Goal: Task Accomplishment & Management: Manage account settings

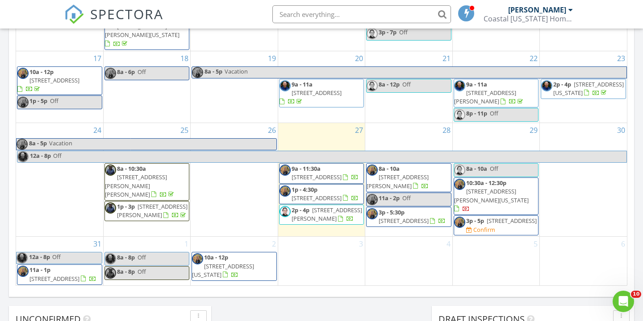
scroll to position [308, 0]
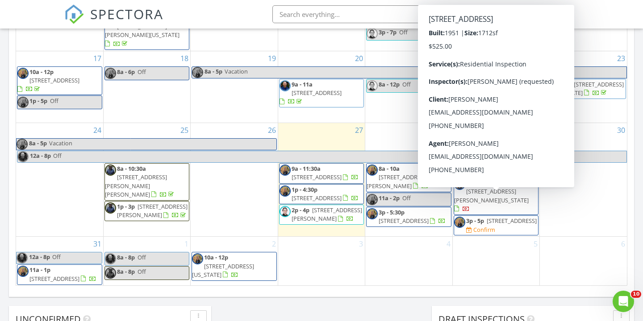
click at [487, 217] on span "227 Lenox Ave, Norfolk 23503" at bounding box center [511, 221] width 50 height 8
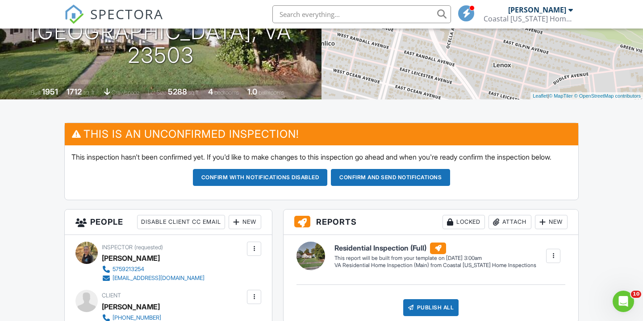
scroll to position [135, 0]
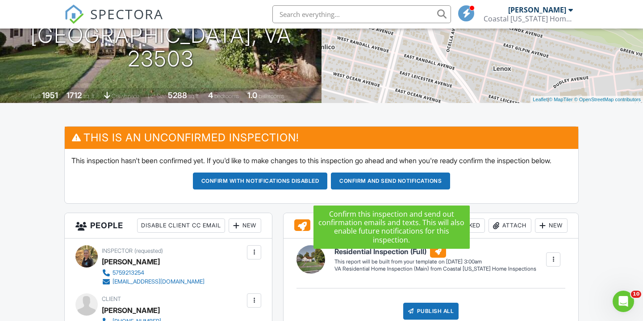
click at [328, 190] on button "Confirm and send notifications" at bounding box center [260, 181] width 135 height 17
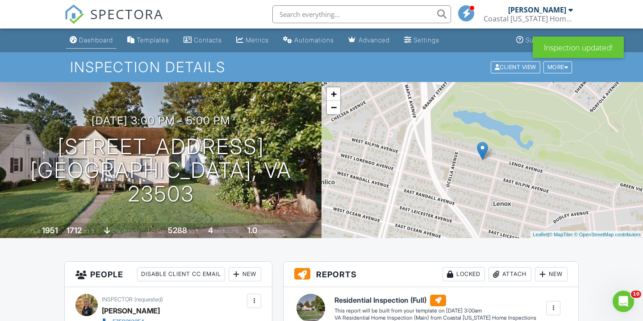
click at [109, 39] on div "Dashboard" at bounding box center [96, 40] width 34 height 8
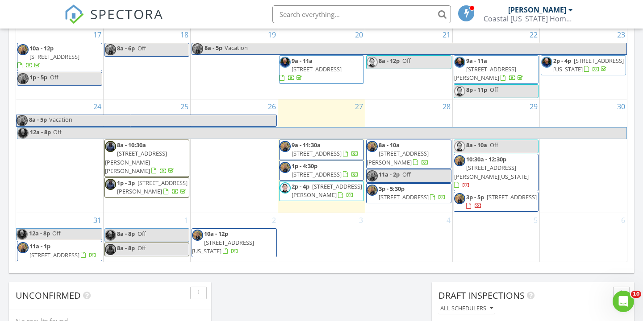
scroll to position [308, 0]
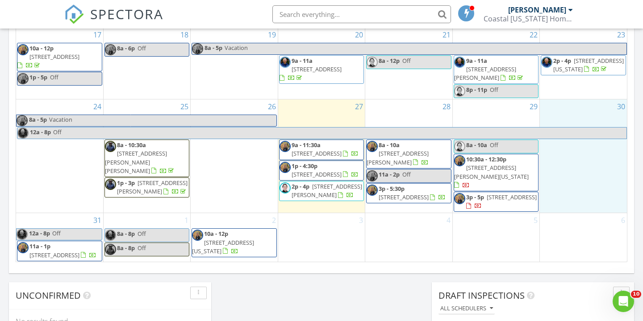
click at [596, 177] on div "30" at bounding box center [583, 156] width 87 height 113
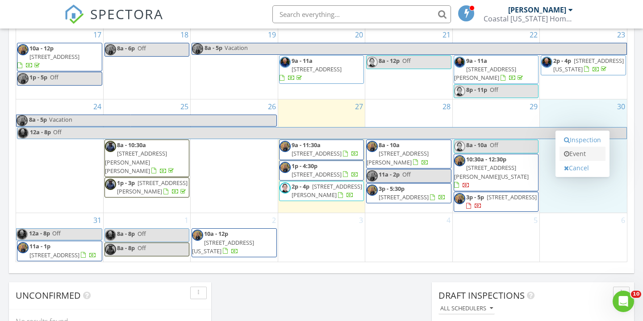
click at [581, 157] on link "Event" at bounding box center [582, 154] width 46 height 14
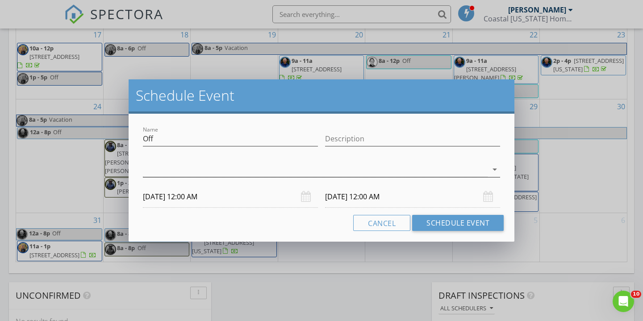
click at [494, 170] on icon "arrow_drop_down" at bounding box center [494, 169] width 11 height 11
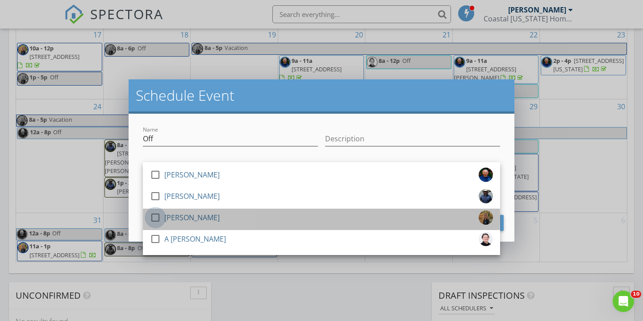
click at [154, 220] on div at bounding box center [155, 217] width 15 height 15
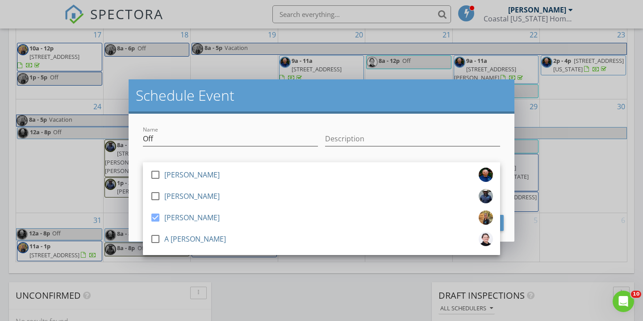
click at [224, 155] on div "check_box_outline_blank David Henson check_box_outline_blank Mike Diaz check_bo…" at bounding box center [321, 170] width 364 height 31
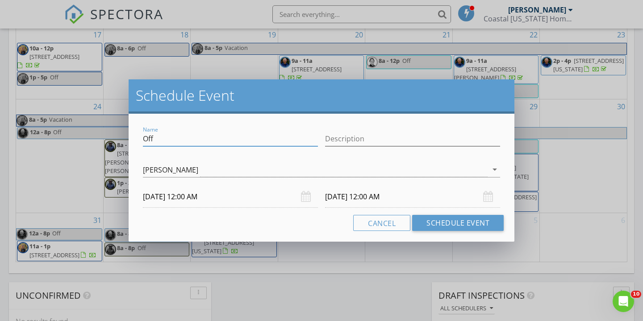
click at [155, 138] on input "Off" at bounding box center [230, 139] width 175 height 15
type input "O"
click at [147, 141] on input "hold for" at bounding box center [230, 139] width 175 height 15
click at [175, 138] on input "Hold for" at bounding box center [230, 139] width 175 height 15
type input "Hold for Taylor"
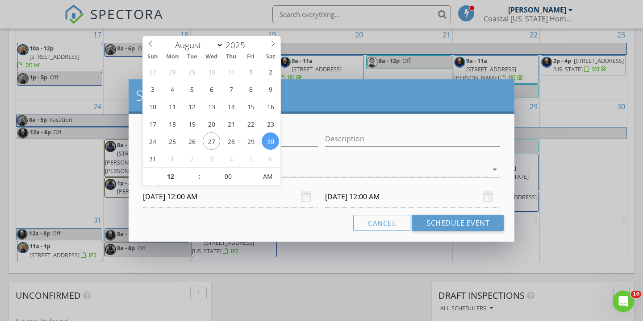
click at [201, 195] on input "08/30/2025 12:00 AM" at bounding box center [230, 197] width 175 height 22
type input "11"
type input "08/30/2025 11:00 PM"
click at [194, 180] on span at bounding box center [194, 181] width 6 height 9
type input "10"
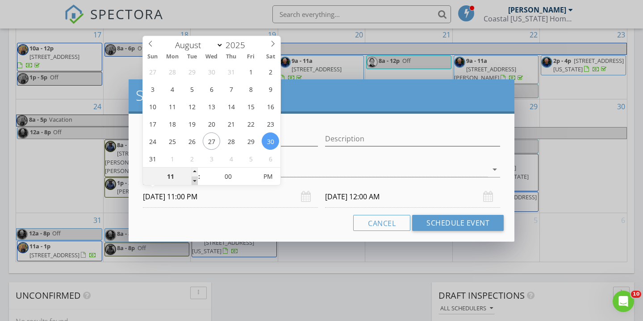
type input "08/30/2025 10:00 PM"
click at [194, 180] on span at bounding box center [194, 181] width 6 height 9
type input "09"
type input "08/30/2025 9:00 PM"
click at [194, 180] on span at bounding box center [194, 181] width 6 height 9
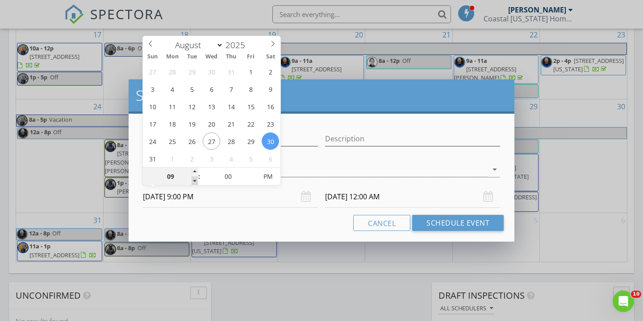
type input "09"
type input "08/31/2025 9:00 PM"
type input "08"
type input "08/30/2025 8:00 PM"
click at [194, 180] on span at bounding box center [194, 181] width 6 height 9
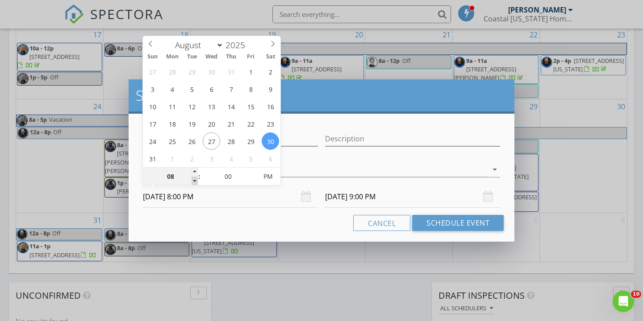
type input "08"
type input "08/31/2025 8:00 PM"
type input "08/30/2025 8:00 AM"
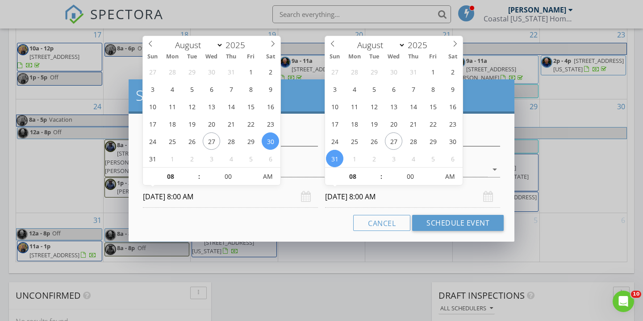
click at [361, 196] on input "08/31/2025 8:00 AM" at bounding box center [412, 197] width 175 height 22
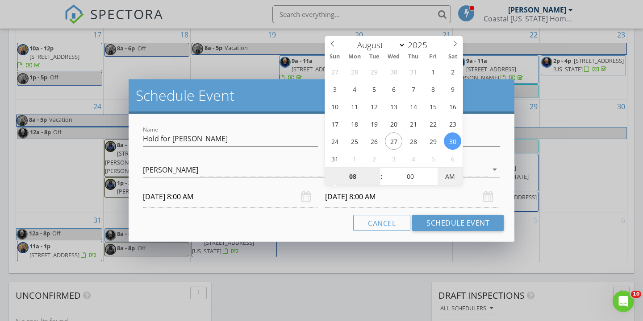
type input "08/30/2025 8:00 PM"
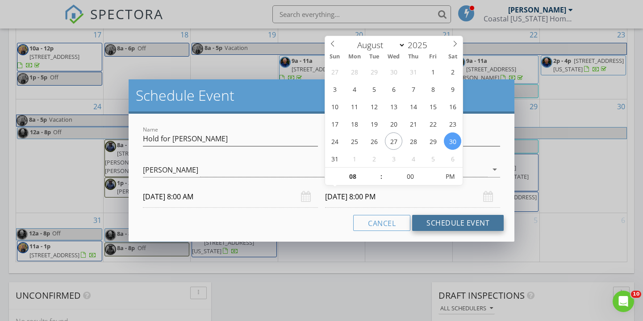
click at [445, 224] on button "Schedule Event" at bounding box center [457, 223] width 91 height 16
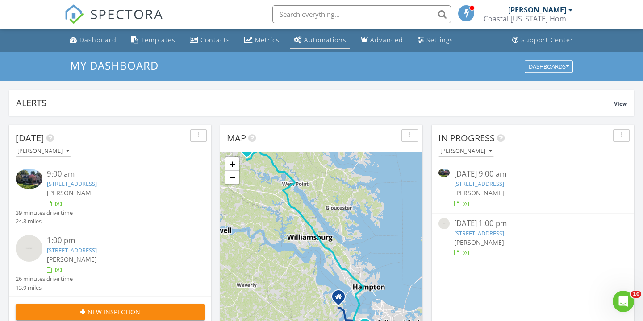
scroll to position [0, 0]
click at [158, 40] on div "Templates" at bounding box center [158, 40] width 35 height 8
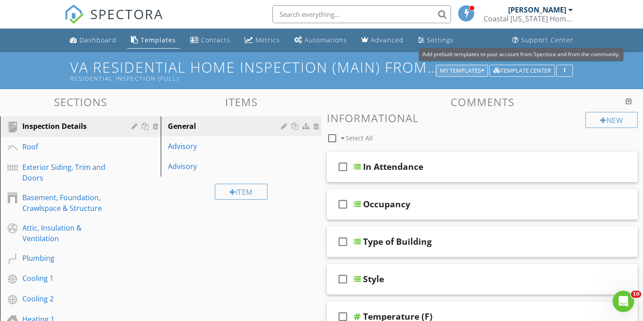
click at [480, 70] on div "My Templates" at bounding box center [462, 71] width 44 height 6
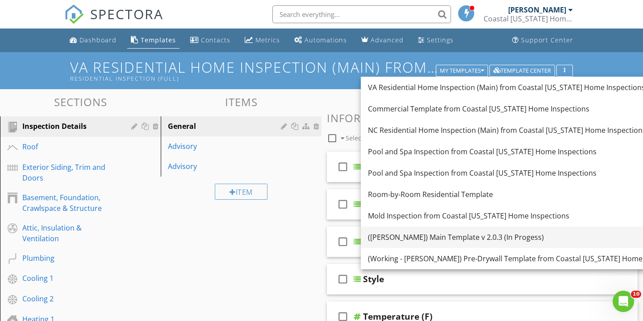
click at [405, 235] on div "(Clint) Main Template v 2.0.3 (In Progess)" at bounding box center [525, 237] width 315 height 11
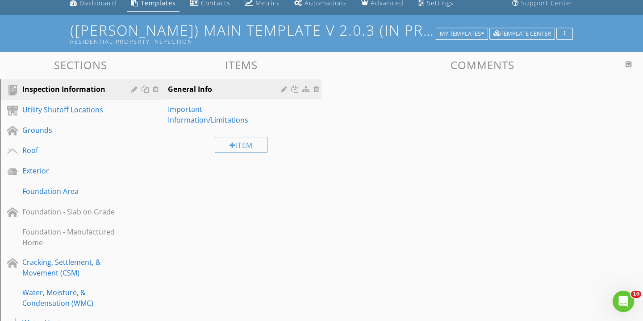
scroll to position [66, 0]
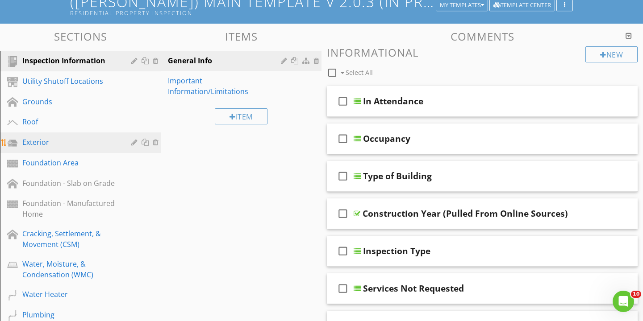
click at [44, 145] on div "Exterior" at bounding box center [70, 142] width 96 height 11
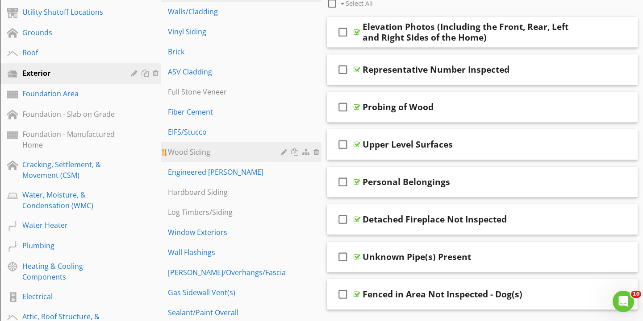
scroll to position [135, 0]
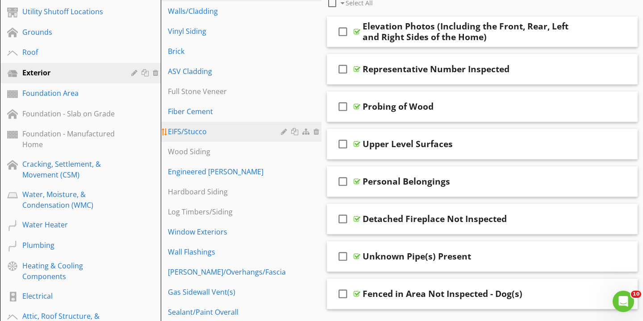
click at [205, 133] on div "EIFS/Stucco" at bounding box center [226, 131] width 116 height 11
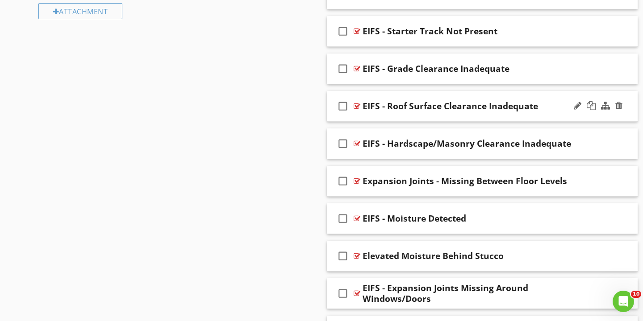
scroll to position [742, 0]
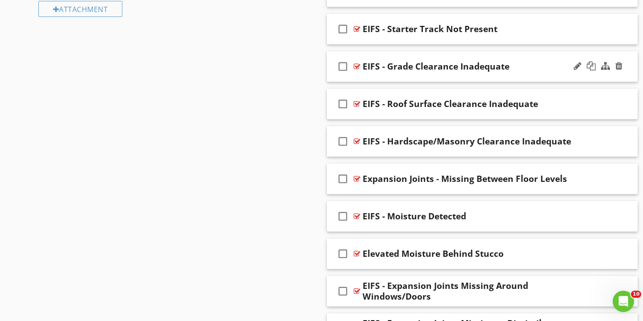
click at [468, 74] on div "check_box_outline_blank EIFS - Grade Clearance Inadequate" at bounding box center [482, 66] width 311 height 31
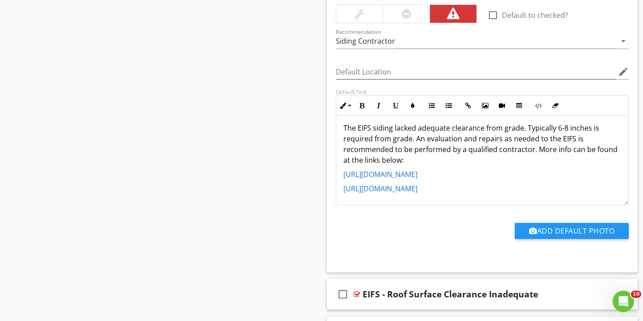
scroll to position [15, 0]
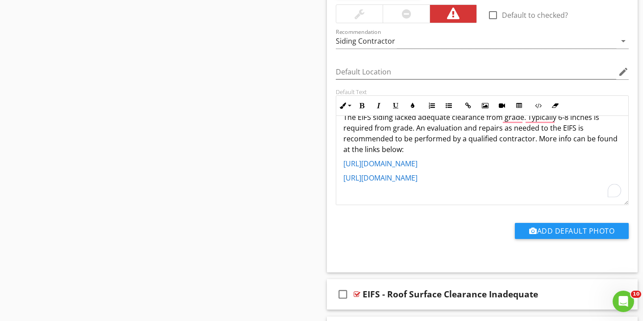
drag, startPoint x: 536, startPoint y: 138, endPoint x: 613, endPoint y: 203, distance: 100.8
click at [613, 194] on div "The EIFS siding lacked adequate clearance from grade. Typically 6-8 inches is r…" at bounding box center [482, 147] width 292 height 93
copy div "More info can be found at the links below: http://www.dryvit.com/leshare/doc/us…"
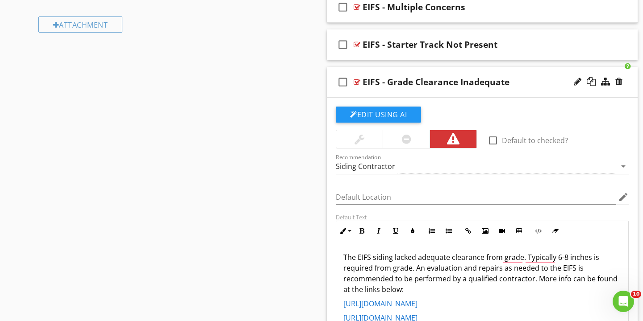
scroll to position [721, 0]
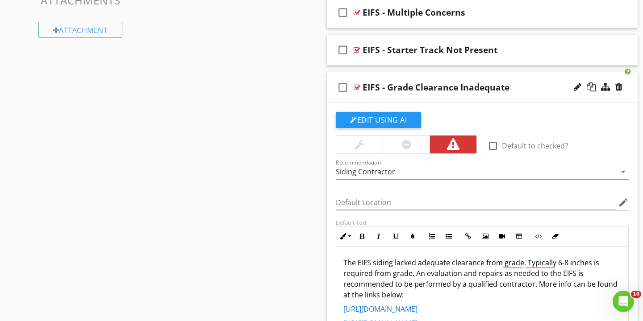
click at [444, 97] on div "check_box_outline_blank EIFS - Grade Clearance Inadequate" at bounding box center [482, 87] width 311 height 31
type textarea "<p>The EIFS siding lacked adequate clearance from grade. Typically 6-8 inches i…"
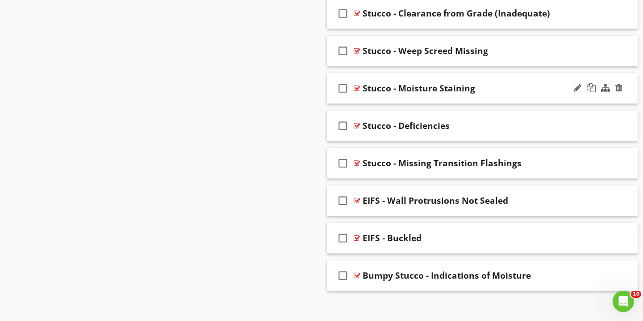
scroll to position [1396, 0]
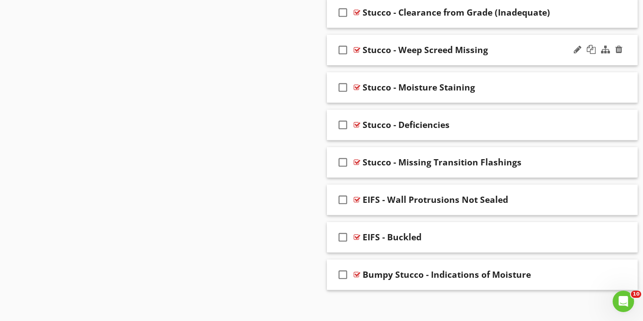
click at [438, 55] on div "check_box_outline_blank Stucco - Weep Screed Missing" at bounding box center [482, 50] width 311 height 31
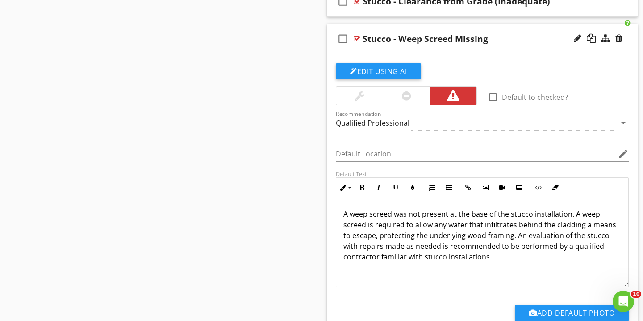
scroll to position [1406, 0]
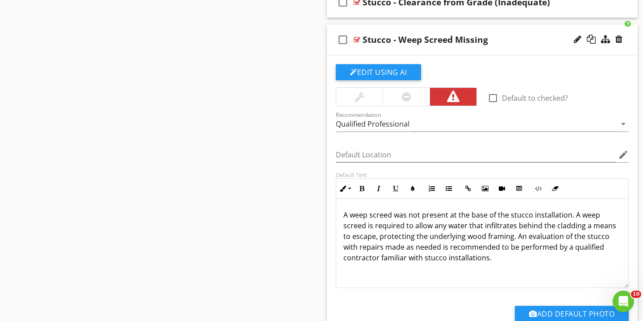
click at [364, 46] on div "check_box_outline_blank Stucco - Weep Screed Missing" at bounding box center [482, 40] width 311 height 31
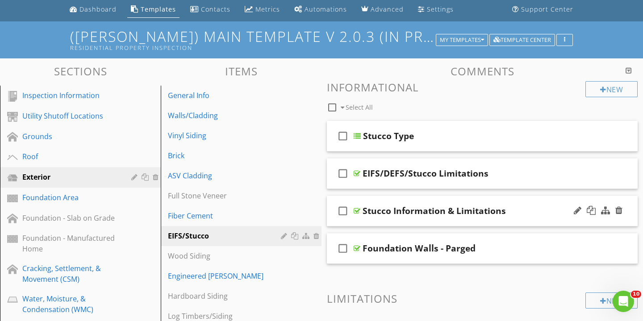
scroll to position [30, 0]
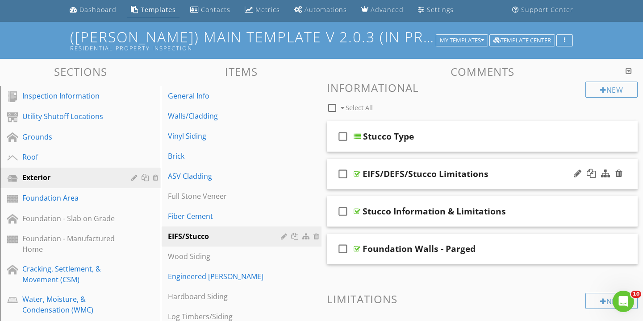
click at [429, 174] on div "EIFS/DEFS/Stucco Limitations" at bounding box center [425, 174] width 126 height 11
click at [432, 185] on div "check_box_outline_blank EIFS/DEFS/Stucco Limitations" at bounding box center [482, 174] width 311 height 31
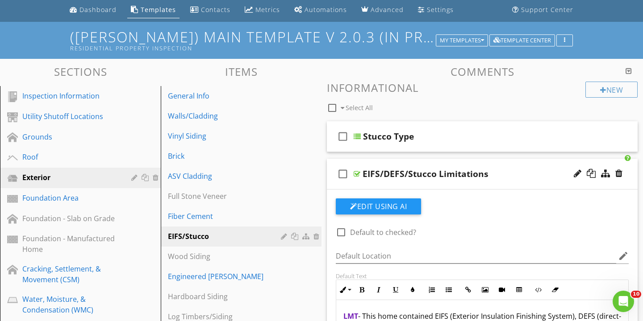
click at [432, 190] on div "Edit Using AI check_box_outline_blank Default to checked? Default Location edit…" at bounding box center [482, 323] width 311 height 267
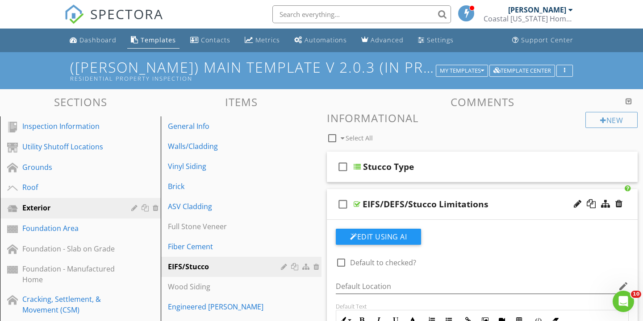
scroll to position [0, 0]
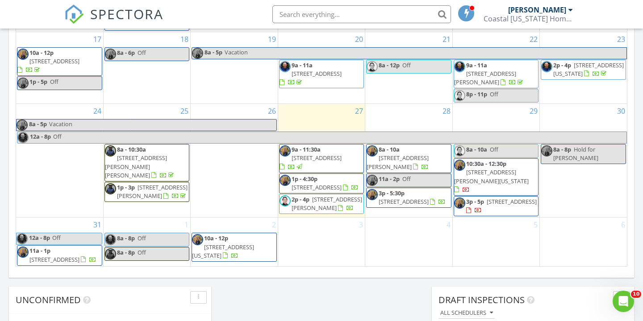
scroll to position [552, 0]
click at [415, 154] on span "[STREET_ADDRESS][PERSON_NAME]" at bounding box center [397, 162] width 62 height 17
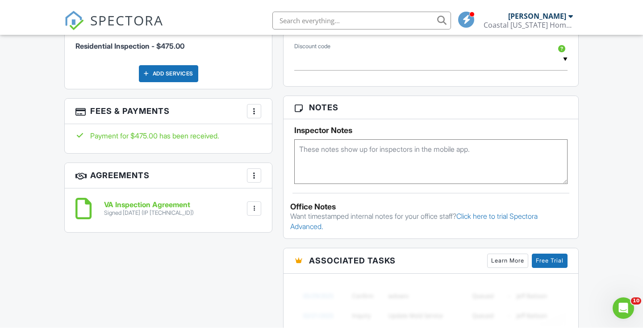
scroll to position [551, 0]
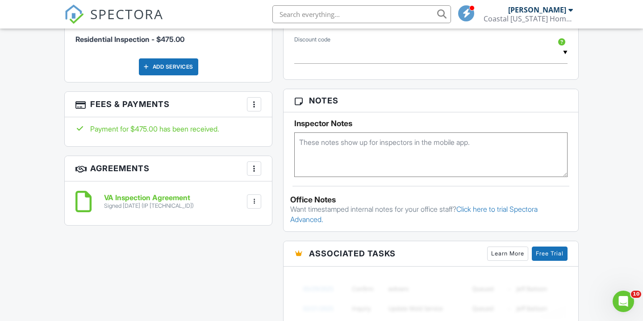
click at [253, 100] on div at bounding box center [253, 104] width 9 height 9
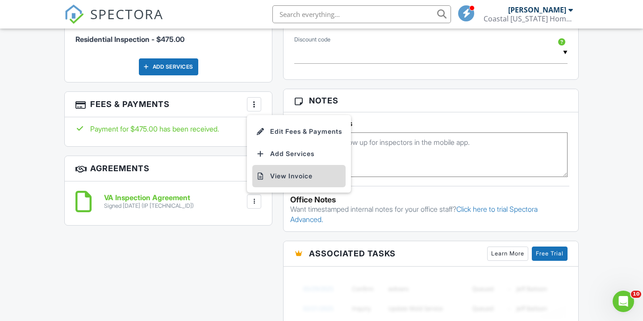
click at [282, 178] on li "View Invoice" at bounding box center [298, 176] width 93 height 22
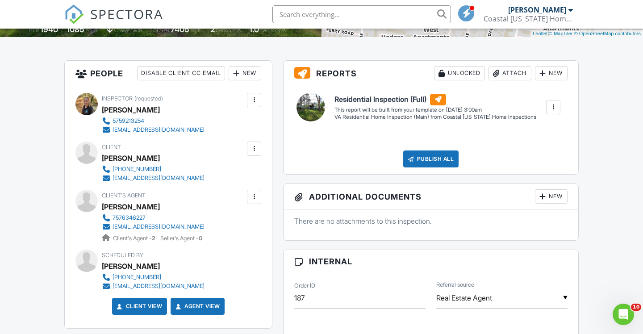
scroll to position [201, 0]
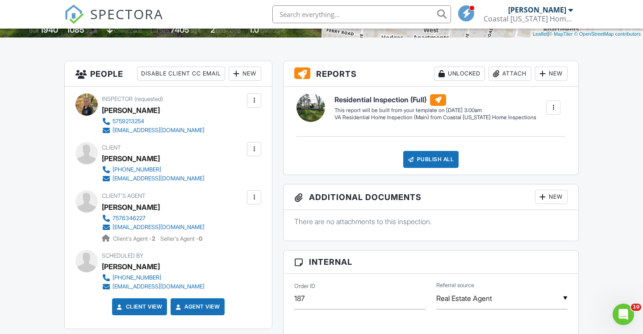
click at [250, 195] on div at bounding box center [253, 197] width 9 height 9
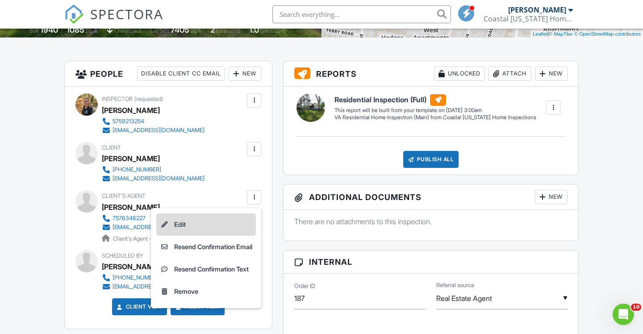
click at [191, 229] on li "Edit" at bounding box center [206, 224] width 100 height 22
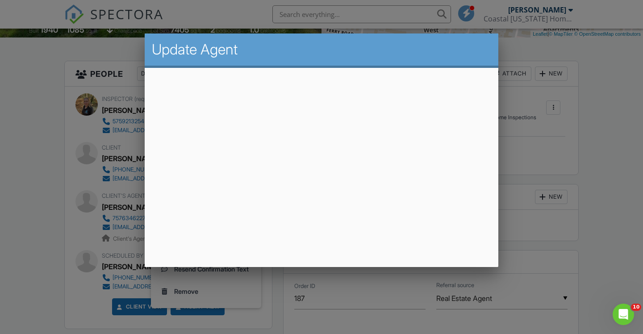
click at [611, 208] on div at bounding box center [321, 163] width 643 height 417
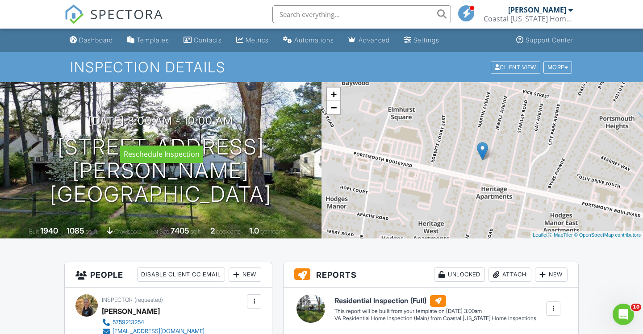
scroll to position [0, 0]
click at [90, 36] on link "Dashboard" at bounding box center [91, 40] width 50 height 17
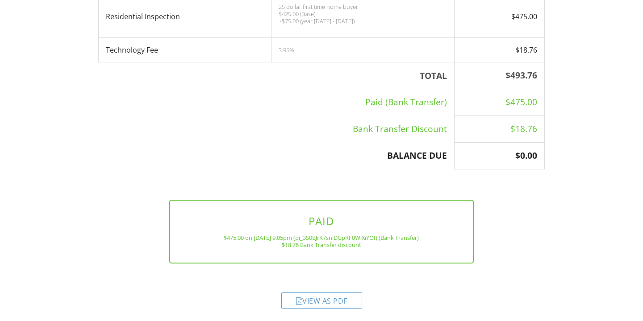
scroll to position [217, 0]
click at [330, 301] on div "View as PDF" at bounding box center [321, 301] width 81 height 16
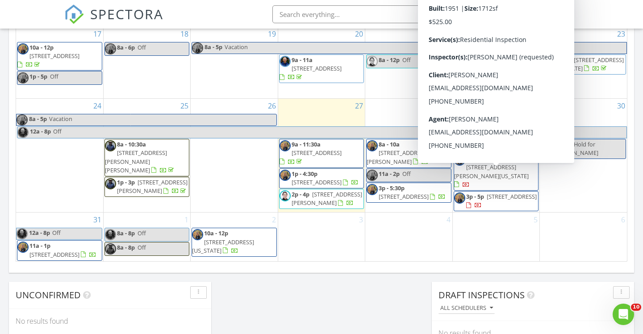
scroll to position [573, 0]
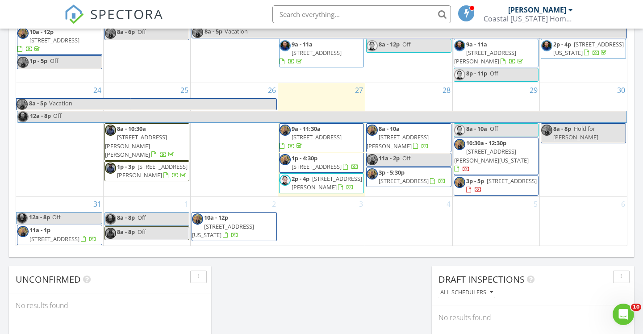
click at [224, 222] on span "2230 Vista Cir, Virginia Beach 23451" at bounding box center [223, 230] width 62 height 17
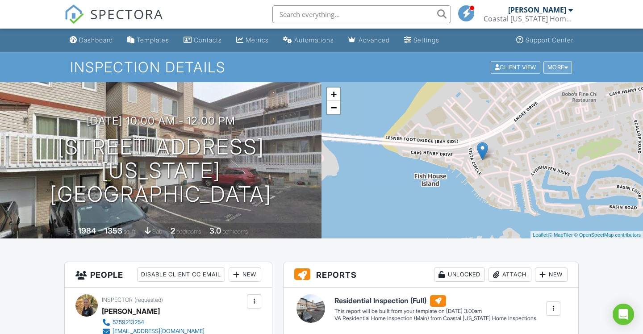
click at [565, 69] on div at bounding box center [566, 67] width 4 height 6
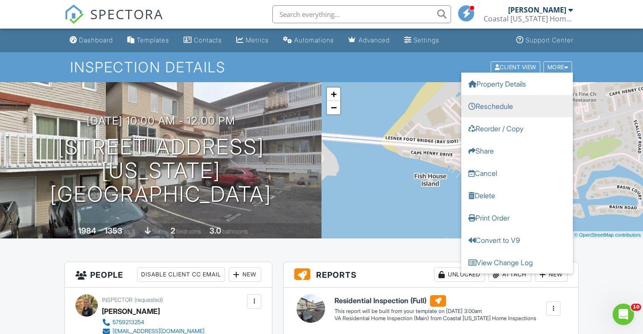
click at [502, 112] on link "Reschedule" at bounding box center [517, 106] width 112 height 22
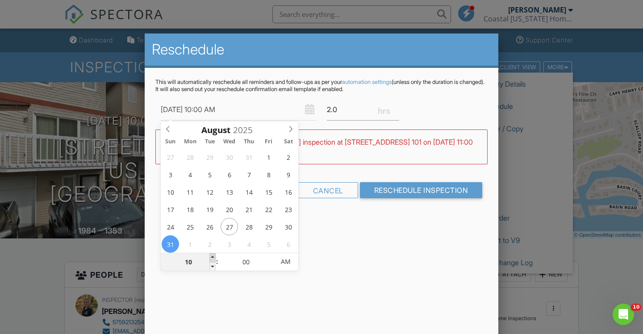
type input "08/31/2025 11:00 AM"
type input "11"
click at [212, 256] on span at bounding box center [212, 257] width 6 height 9
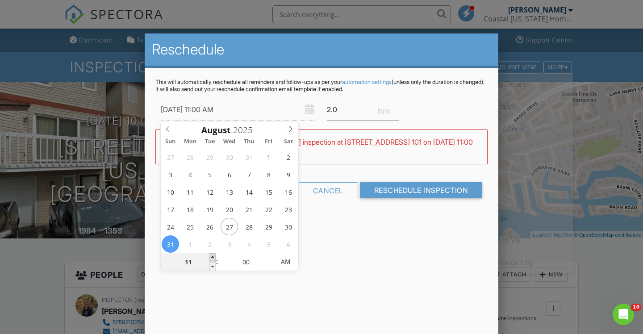
type input "08/31/2025 12:00 PM"
type input "12"
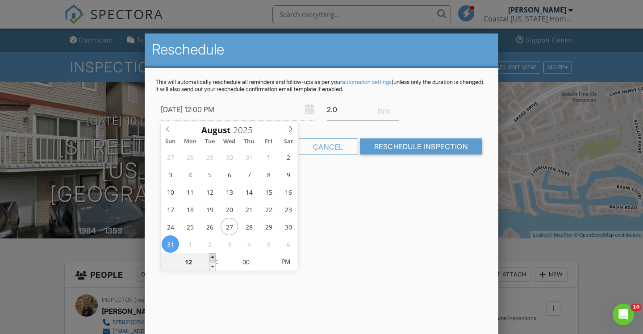
click at [212, 256] on span at bounding box center [212, 257] width 6 height 9
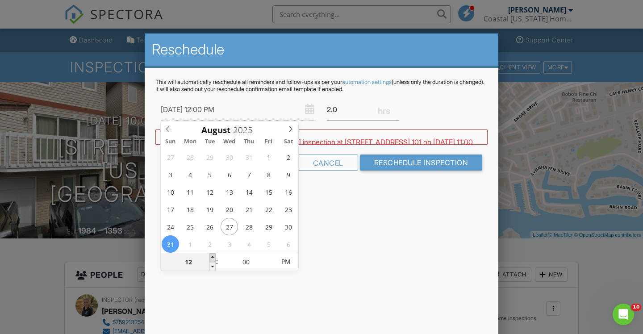
type input "08/31/2025 1:00 PM"
type input "01"
click at [212, 256] on span at bounding box center [212, 257] width 6 height 9
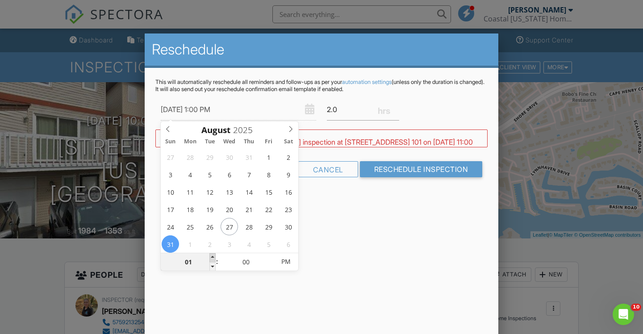
type input "08/31/2025 2:00 PM"
type input "02"
click at [212, 256] on span at bounding box center [212, 257] width 6 height 9
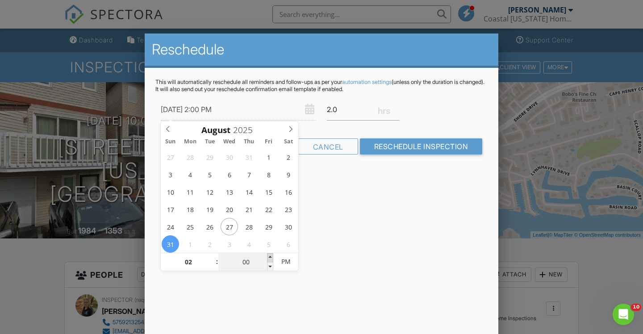
type input "08/31/2025 2:05 PM"
type input "05"
click at [268, 256] on span at bounding box center [270, 257] width 6 height 9
type input "08/31/2025 2:10 PM"
type input "10"
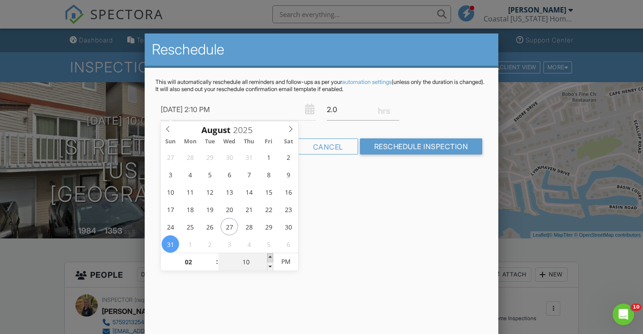
click at [268, 256] on span at bounding box center [270, 257] width 6 height 9
type input "08/31/2025 2:15 PM"
type input "15"
click at [268, 256] on span at bounding box center [270, 257] width 6 height 9
type input "08/31/2025 2:20 PM"
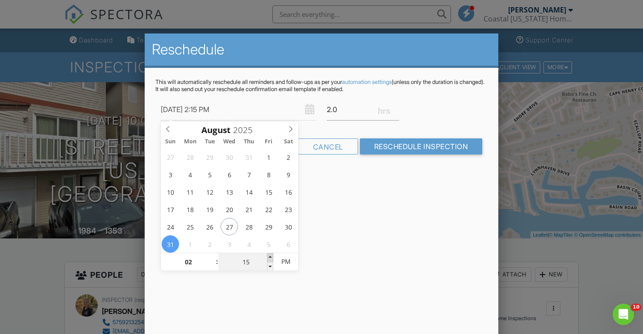
type input "20"
click at [268, 256] on span at bounding box center [270, 257] width 6 height 9
type input "08/31/2025 2:25 PM"
type input "25"
click at [268, 256] on span at bounding box center [270, 257] width 6 height 9
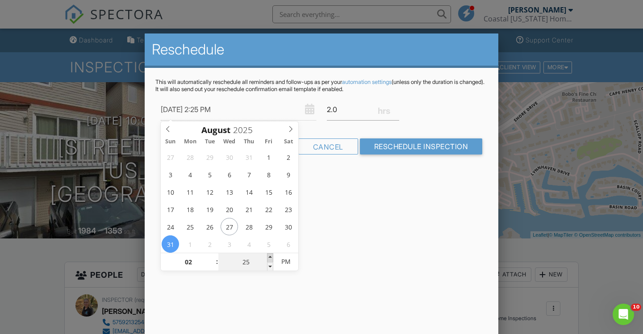
type input "08/31/2025 2:30 PM"
type input "30"
click at [268, 256] on span at bounding box center [270, 257] width 6 height 9
click at [380, 189] on div "Reschedule This will automatically reschedule all reminders and follow-ups as p…" at bounding box center [321, 189] width 353 height 312
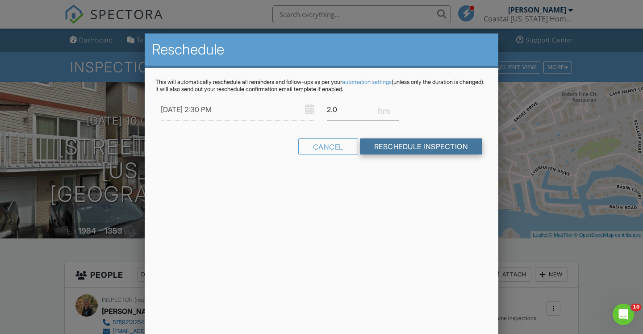
click at [394, 147] on input "Reschedule Inspection" at bounding box center [421, 146] width 123 height 16
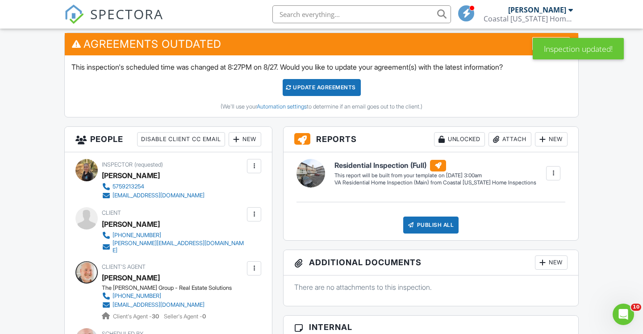
scroll to position [187, 0]
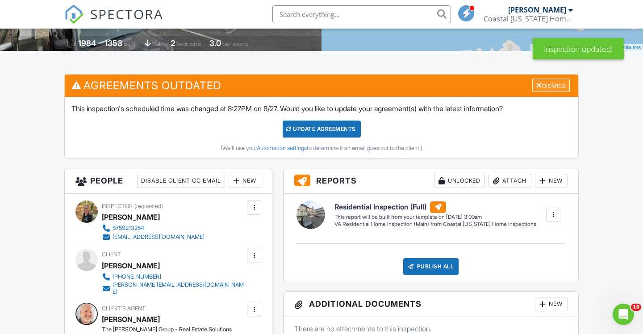
click at [544, 87] on div "Dismiss" at bounding box center [550, 86] width 37 height 14
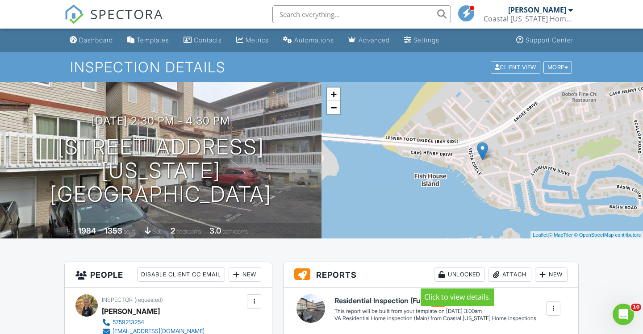
scroll to position [0, 0]
click at [101, 41] on div "Dashboard" at bounding box center [96, 40] width 34 height 8
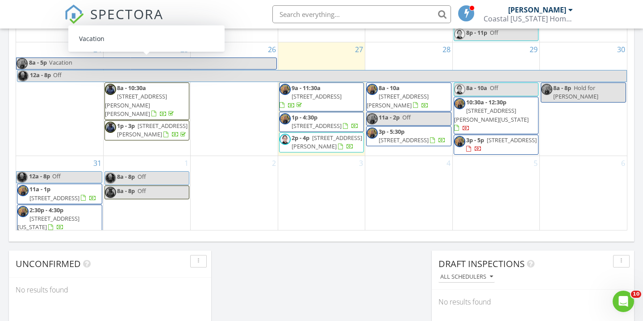
scroll to position [328, 0]
